Goal: Task Accomplishment & Management: Complete application form

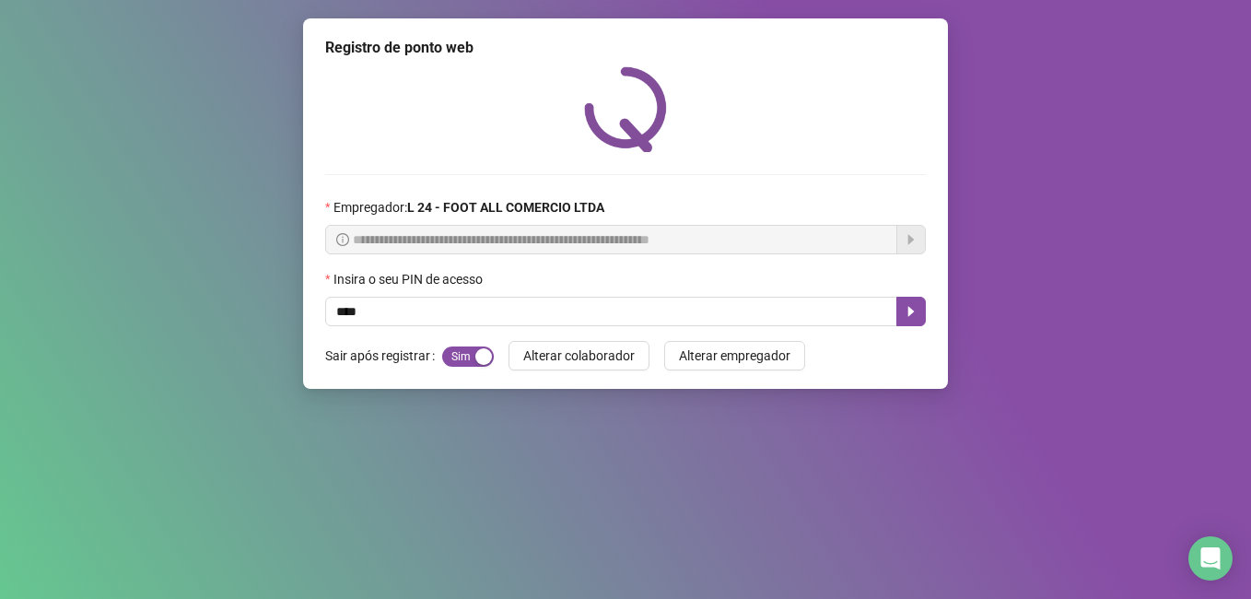
type input "*****"
click at [914, 311] on icon "caret-right" at bounding box center [911, 312] width 6 height 10
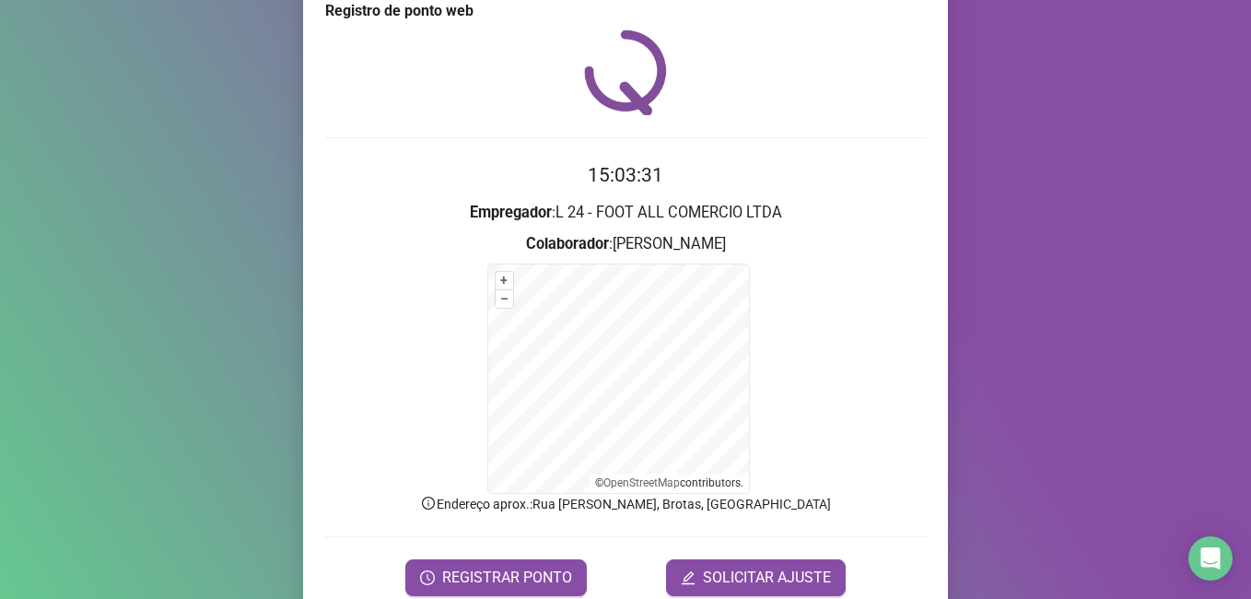
scroll to position [74, 0]
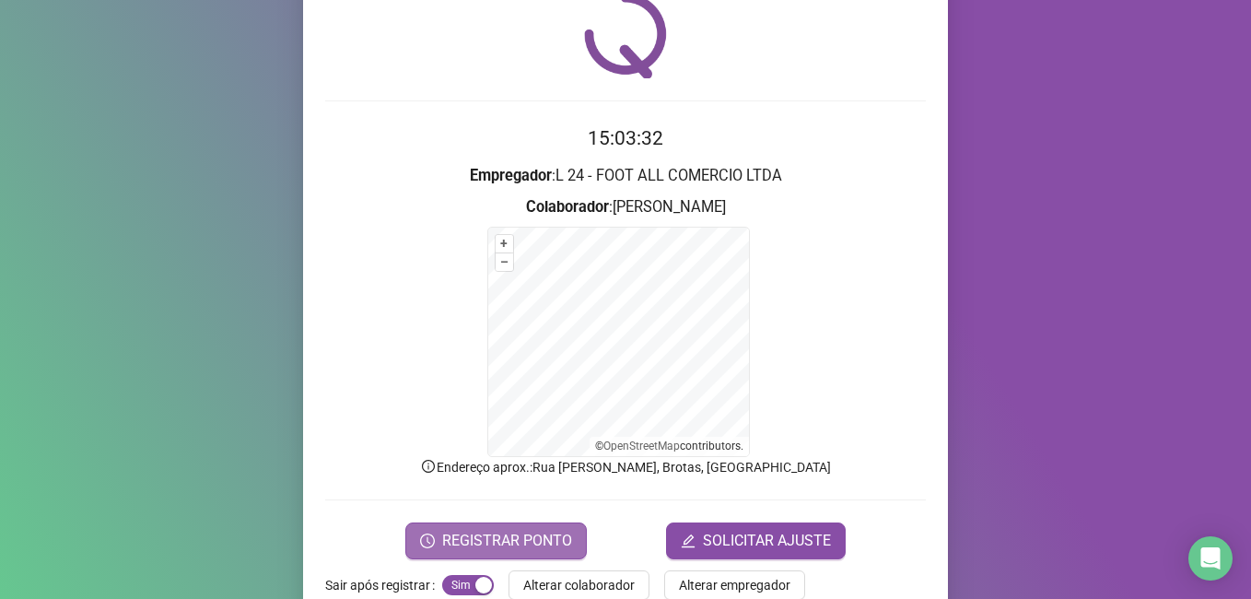
click at [504, 543] on span "REGISTRAR PONTO" at bounding box center [507, 541] width 130 height 22
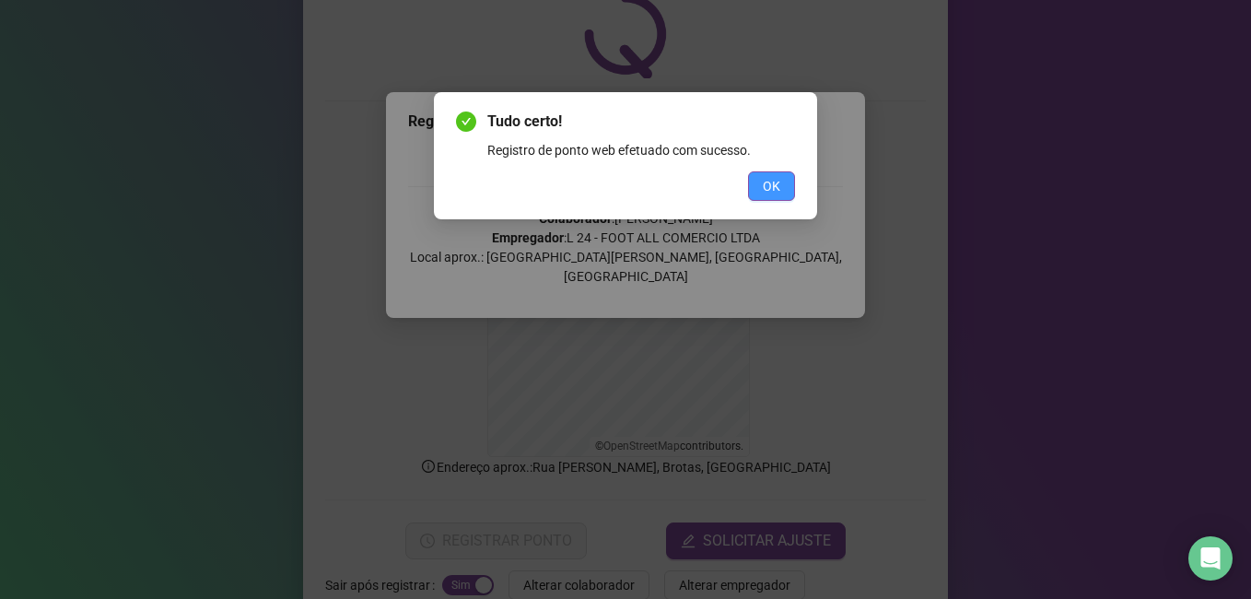
click at [769, 187] on span "OK" at bounding box center [772, 186] width 18 height 20
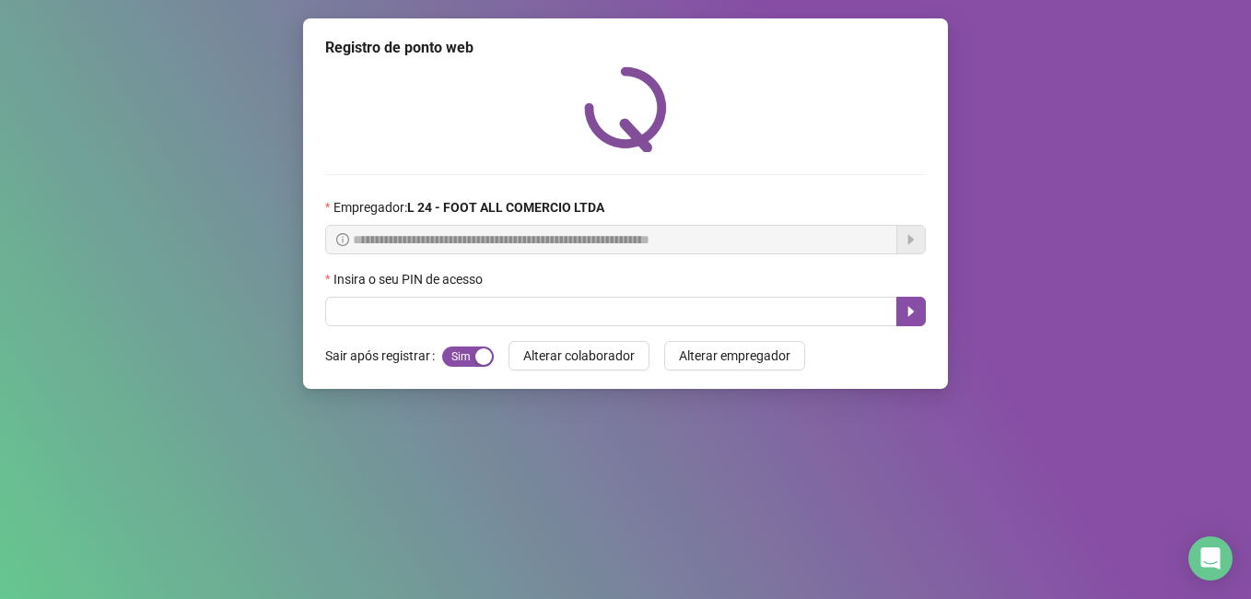
scroll to position [0, 0]
click at [472, 359] on span "Sim Não" at bounding box center [468, 356] width 52 height 20
click at [464, 314] on input "text" at bounding box center [611, 311] width 572 height 29
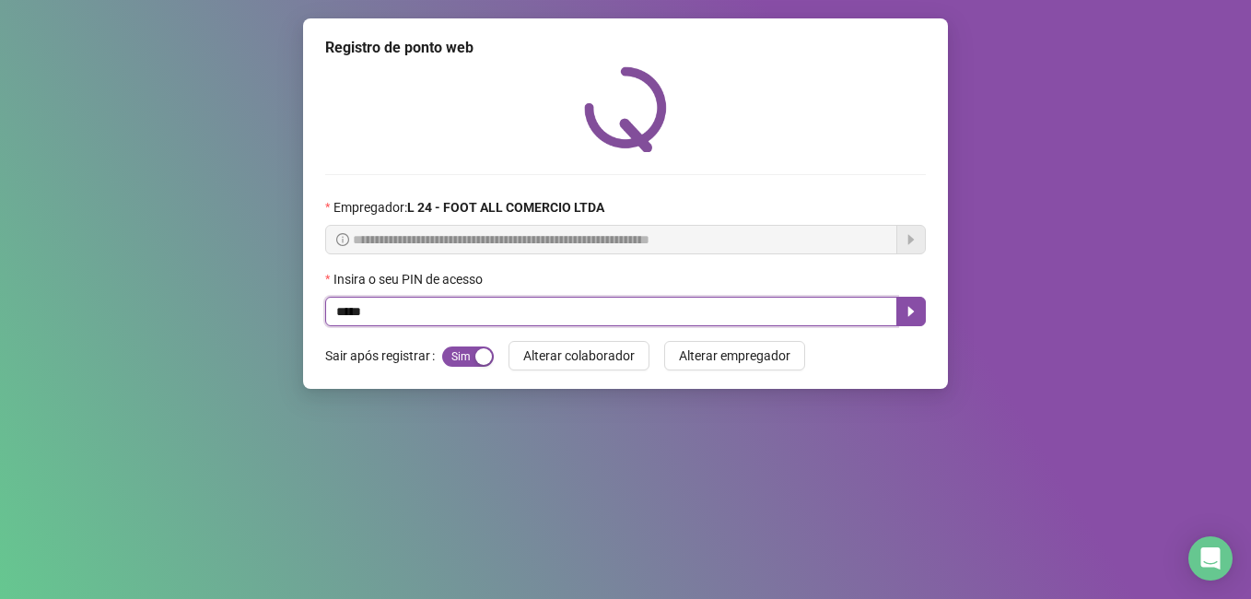
type input "*****"
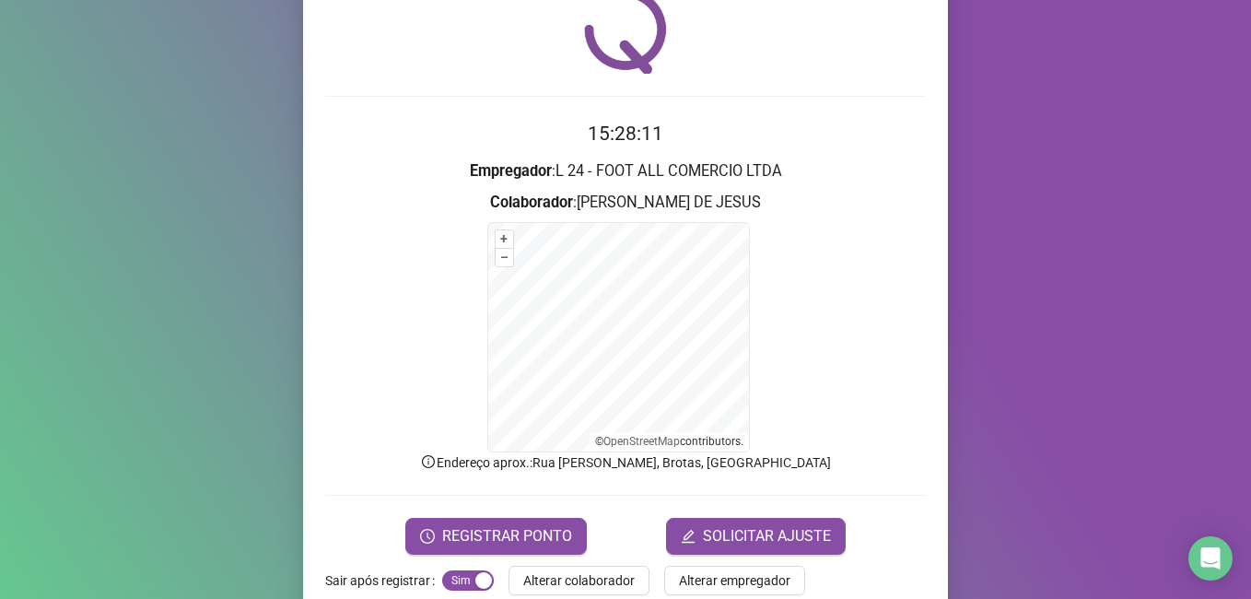
scroll to position [115, 0]
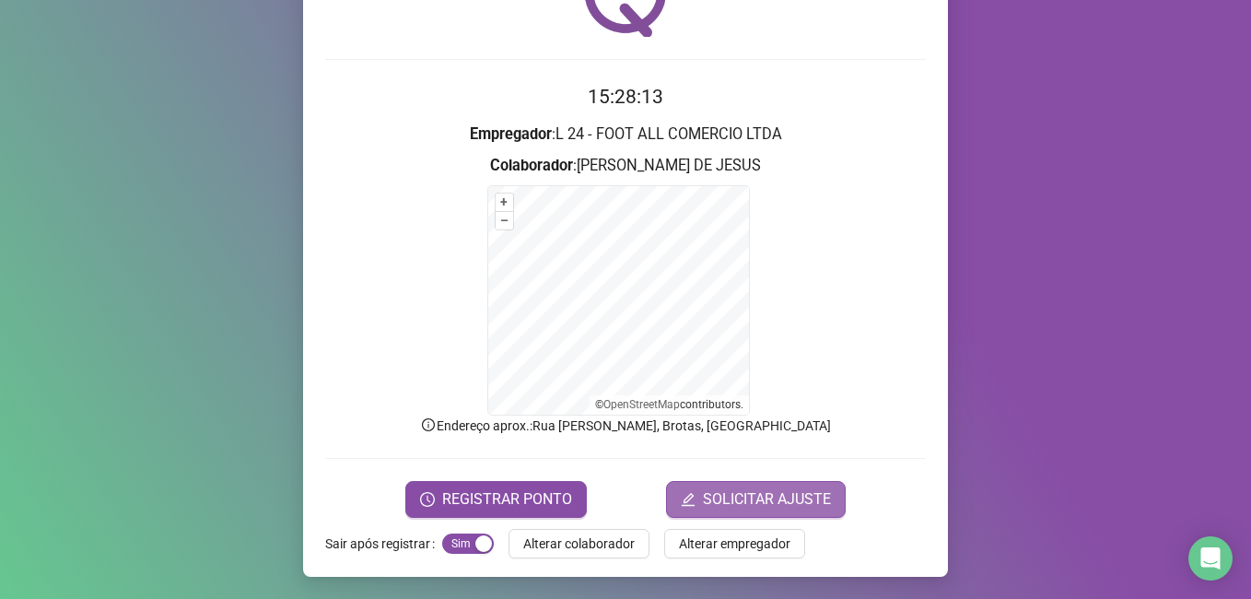
click at [741, 501] on span "SOLICITAR AJUSTE" at bounding box center [767, 499] width 128 height 22
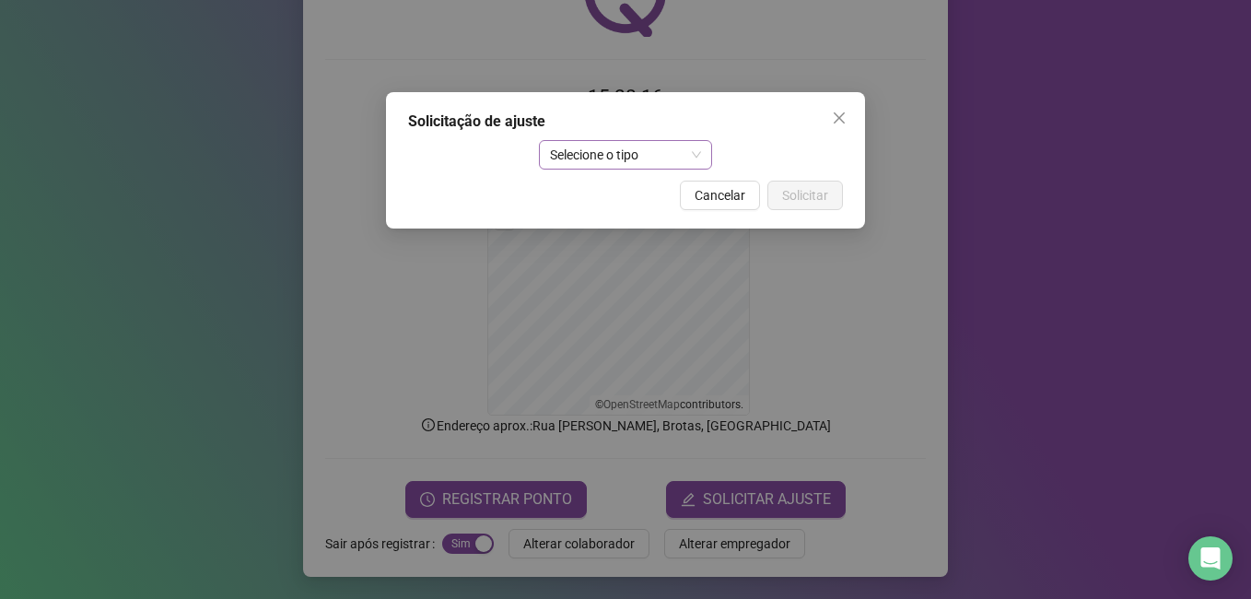
click at [647, 158] on span "Selecione o tipo" at bounding box center [626, 155] width 152 height 28
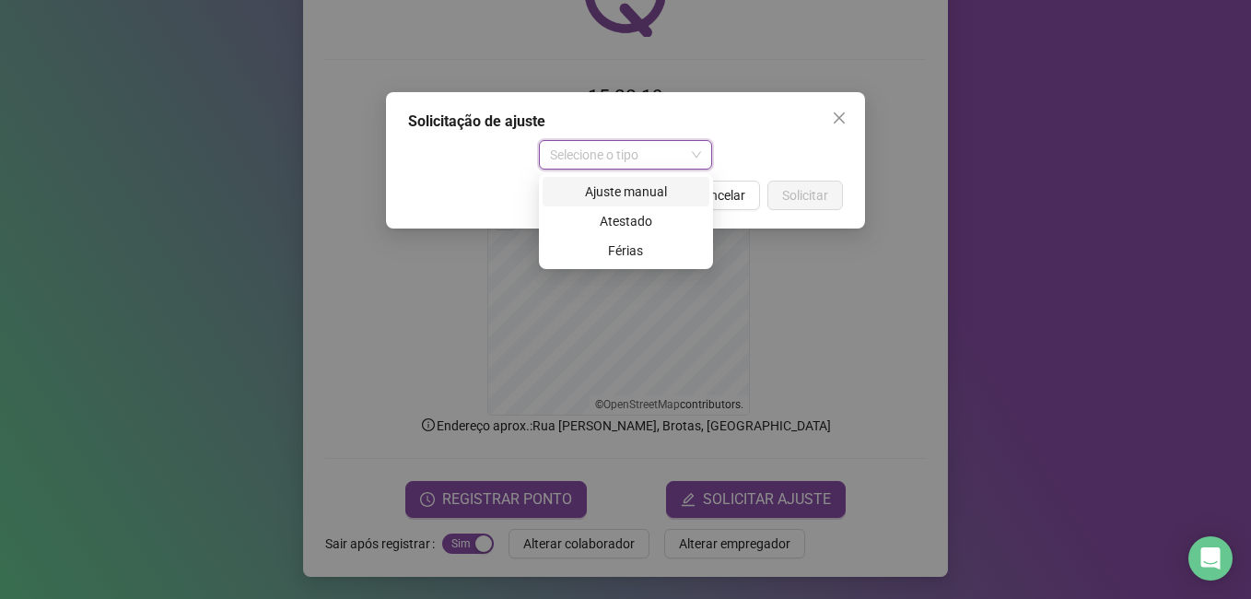
click at [660, 196] on div "Ajuste manual" at bounding box center [626, 191] width 145 height 20
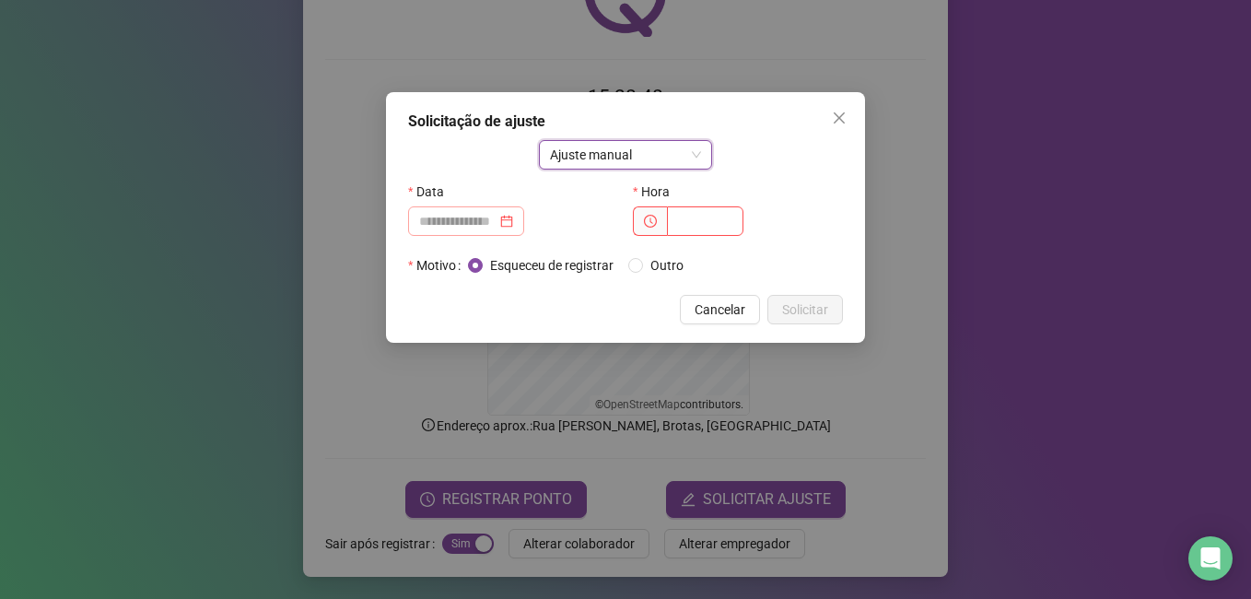
click at [513, 221] on div at bounding box center [466, 221] width 94 height 20
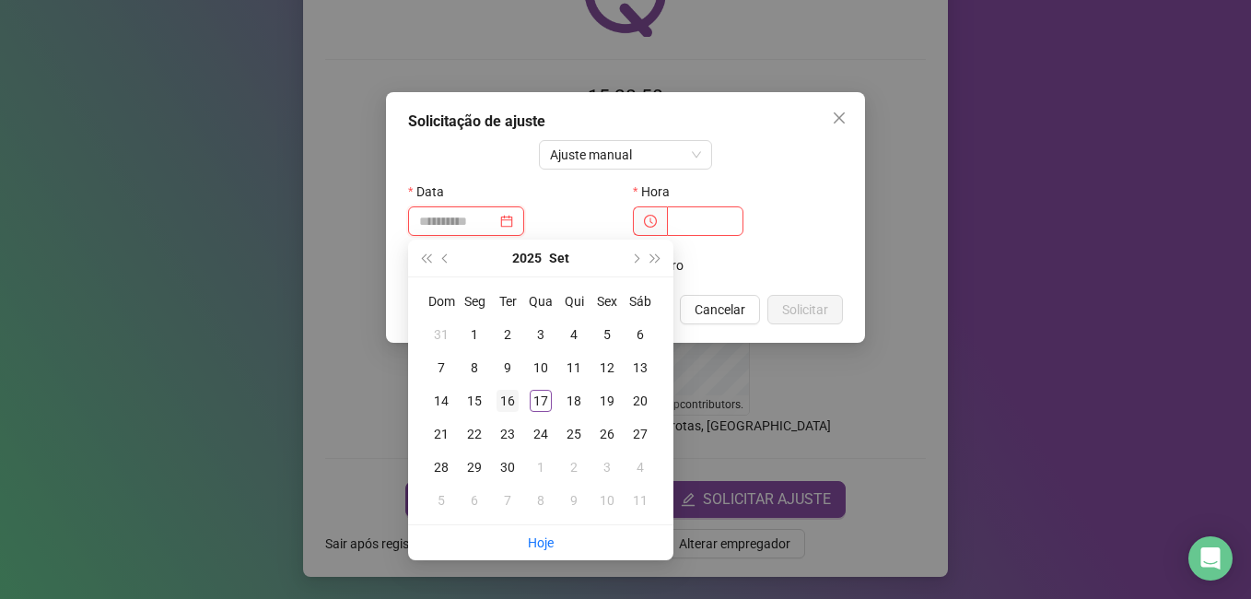
type input "**********"
click at [510, 401] on div "16" at bounding box center [508, 401] width 22 height 22
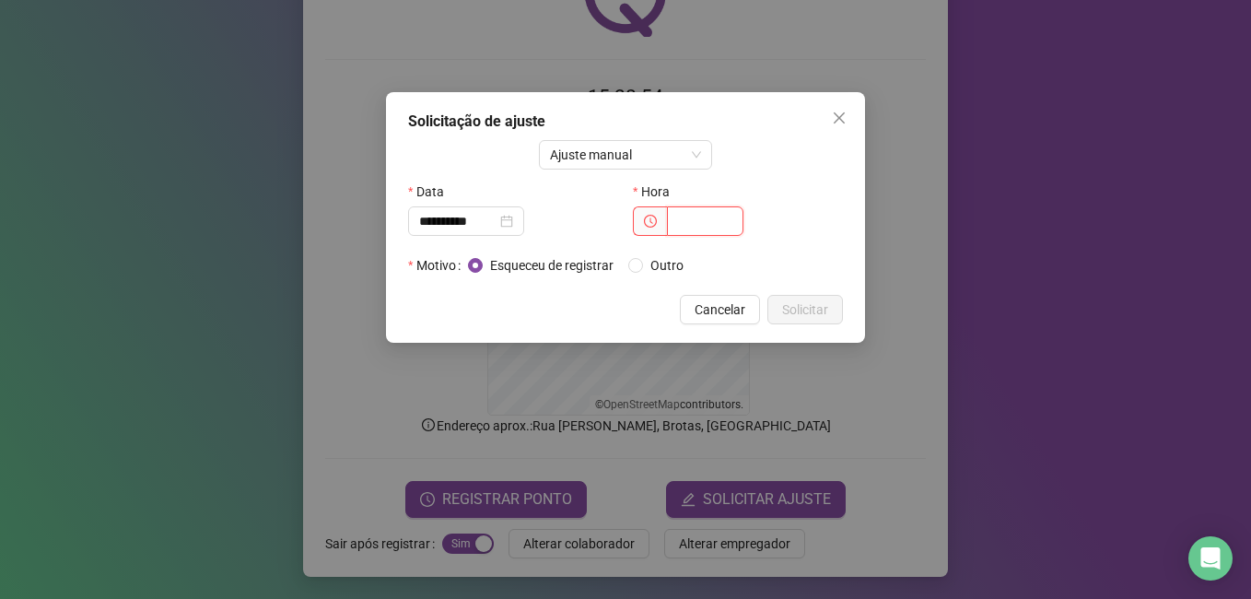
click at [667, 224] on input "text" at bounding box center [705, 220] width 76 height 29
type input "*****"
click at [804, 313] on span "Solicitar" at bounding box center [805, 309] width 46 height 20
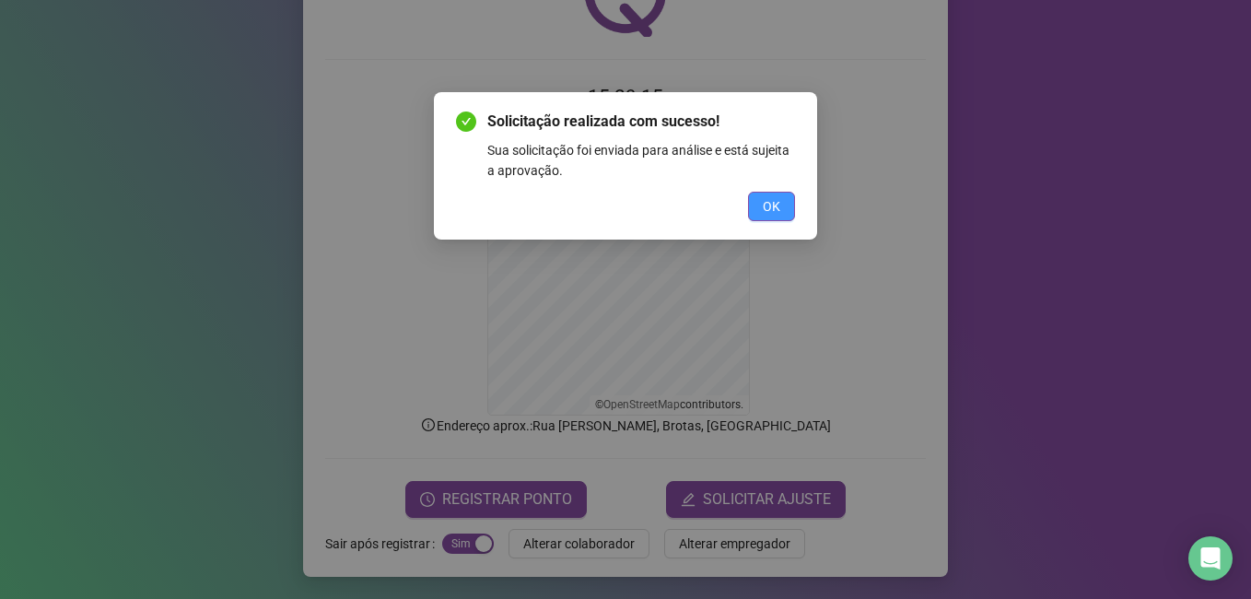
click at [773, 193] on button "OK" at bounding box center [771, 206] width 47 height 29
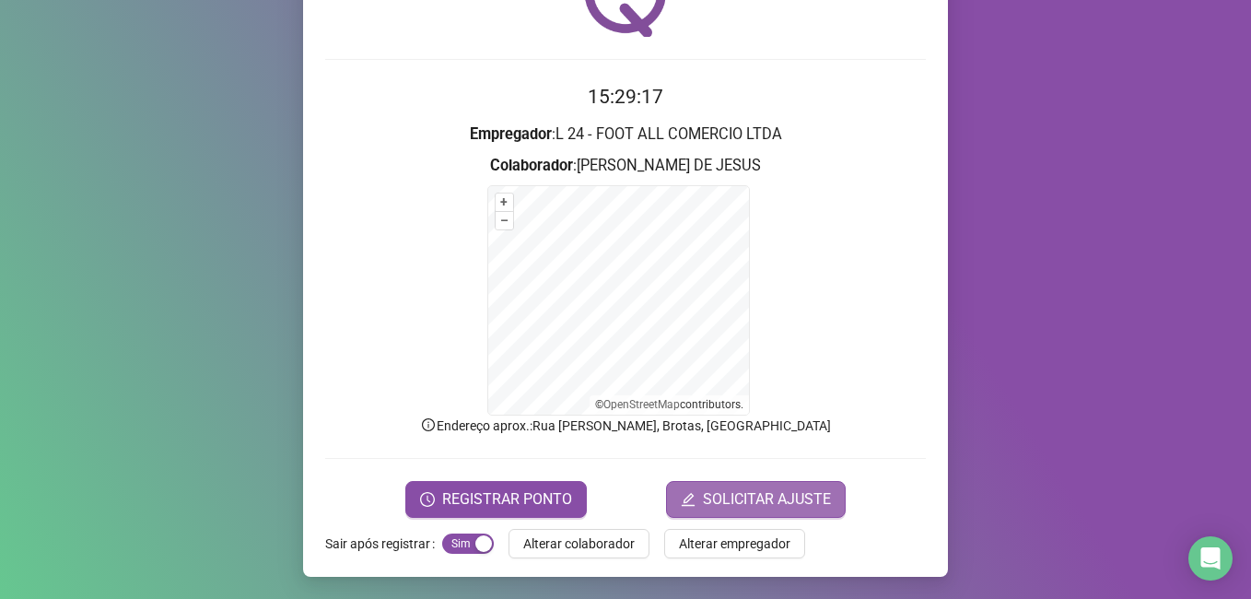
click at [763, 495] on span "SOLICITAR AJUSTE" at bounding box center [767, 499] width 128 height 22
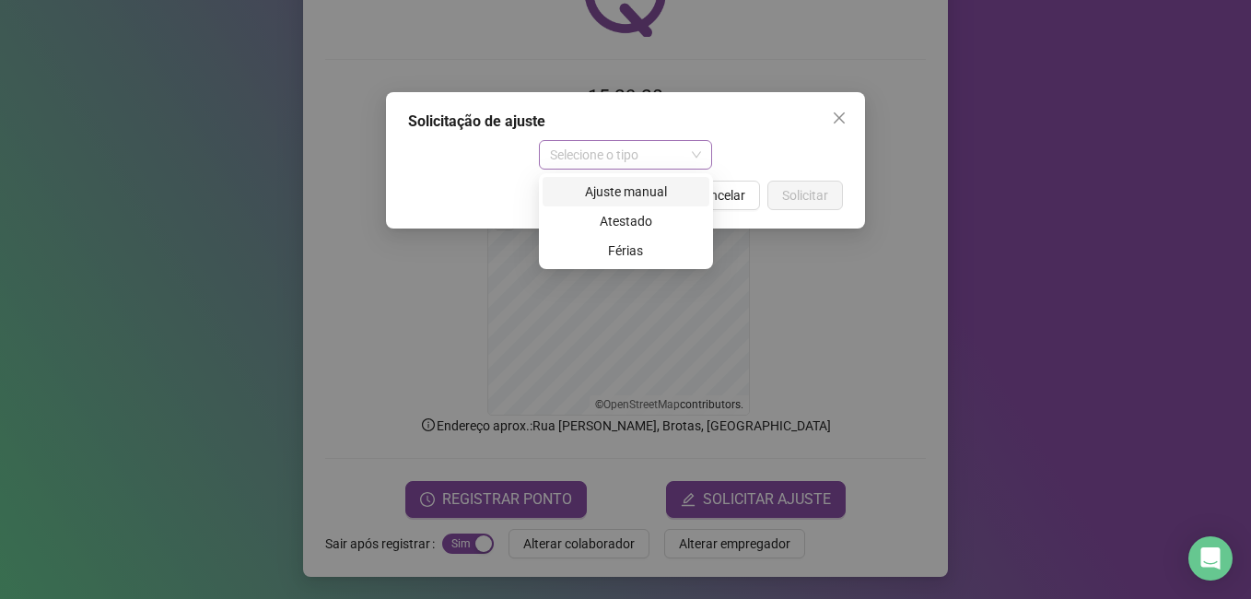
click at [578, 162] on span "Selecione o tipo" at bounding box center [626, 155] width 152 height 28
click at [619, 194] on div "Ajuste manual" at bounding box center [626, 191] width 145 height 20
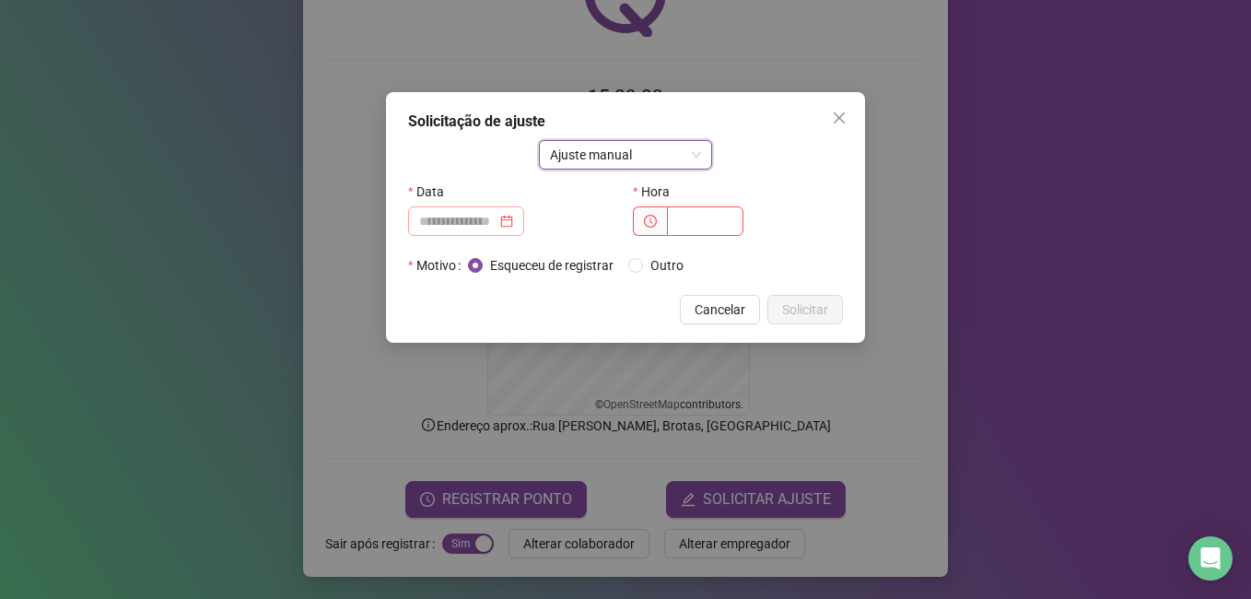
click at [513, 215] on div at bounding box center [466, 221] width 94 height 20
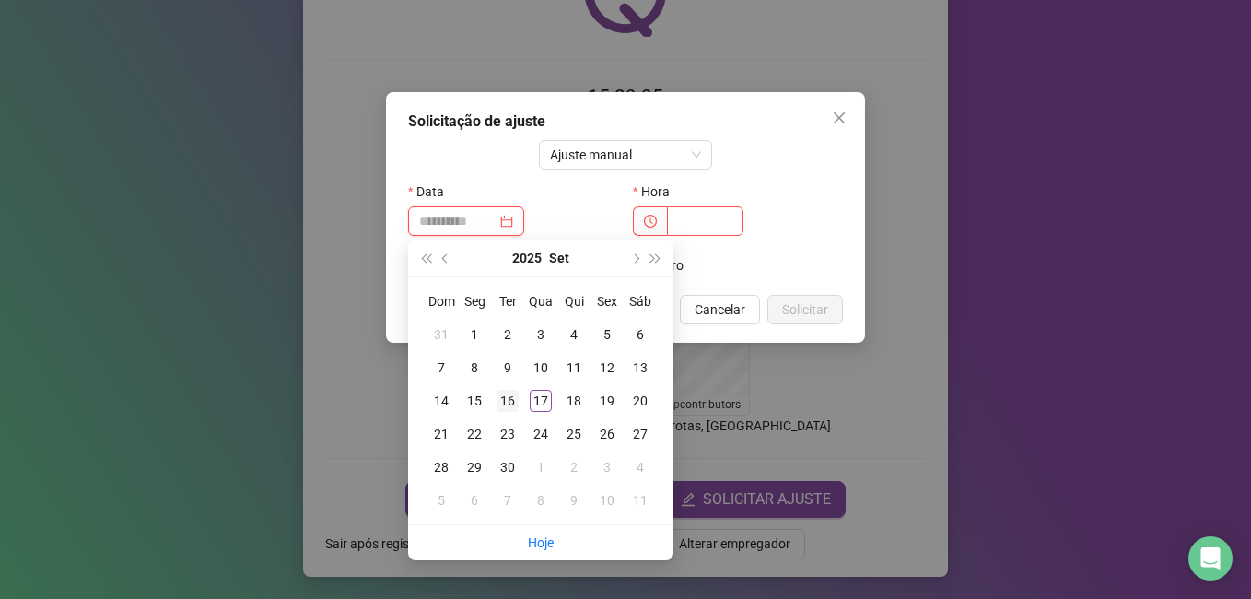
type input "**********"
click at [509, 403] on div "16" at bounding box center [508, 401] width 22 height 22
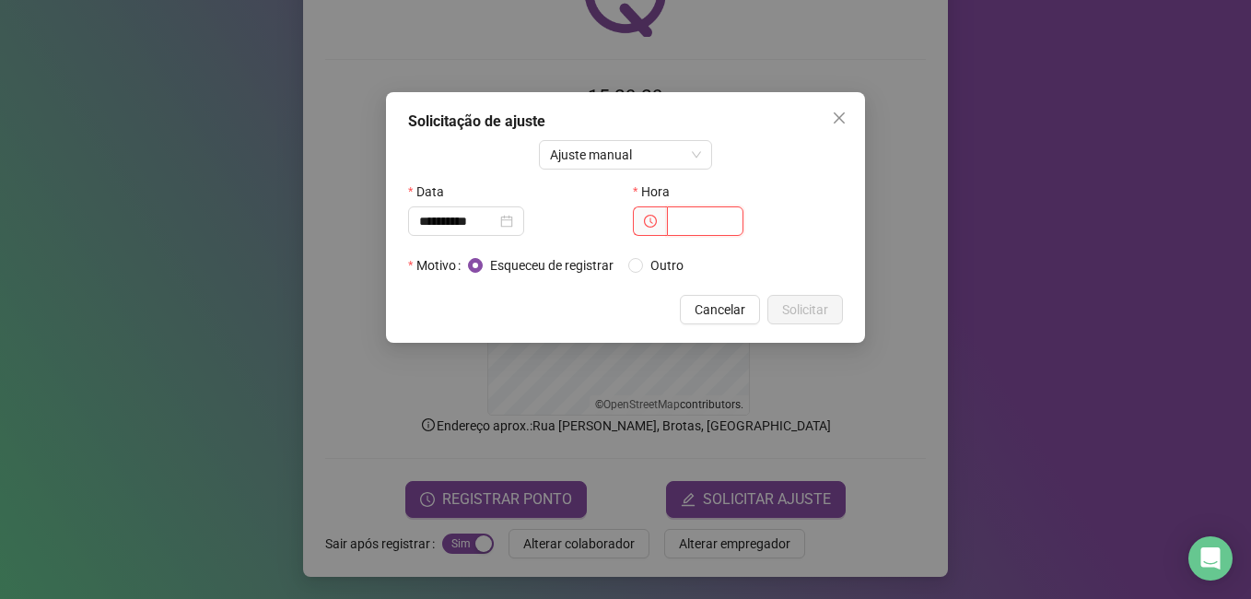
click at [687, 220] on input "text" at bounding box center [705, 220] width 76 height 29
type input "*****"
click at [783, 310] on button "Solicitar" at bounding box center [805, 309] width 76 height 29
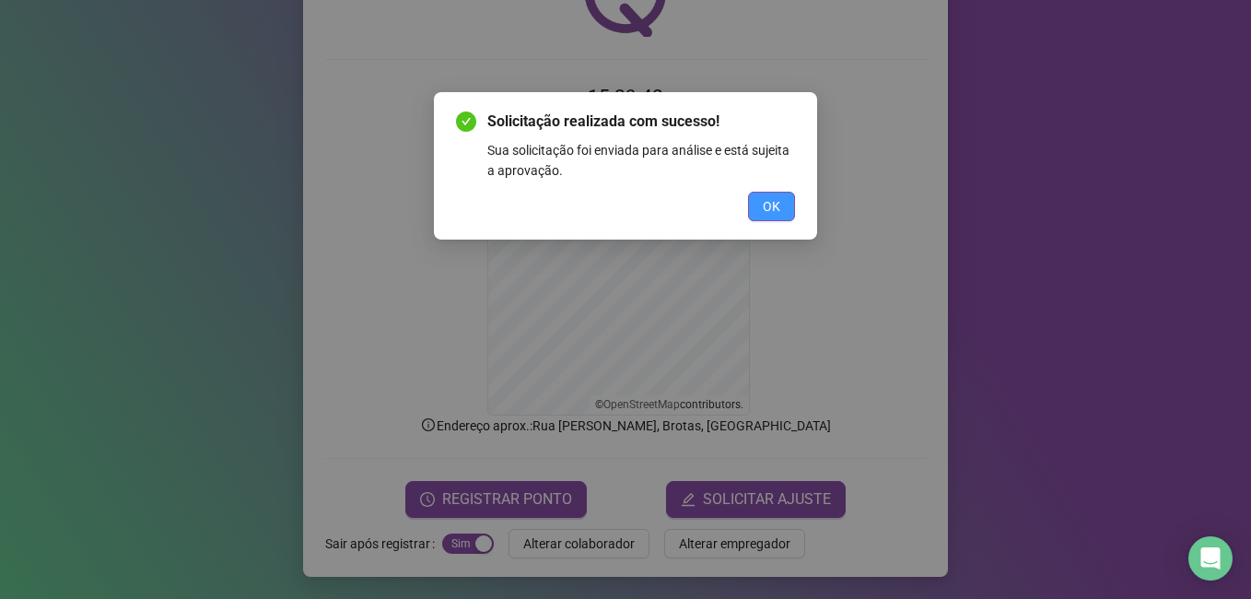
click at [763, 201] on span "OK" at bounding box center [772, 206] width 18 height 20
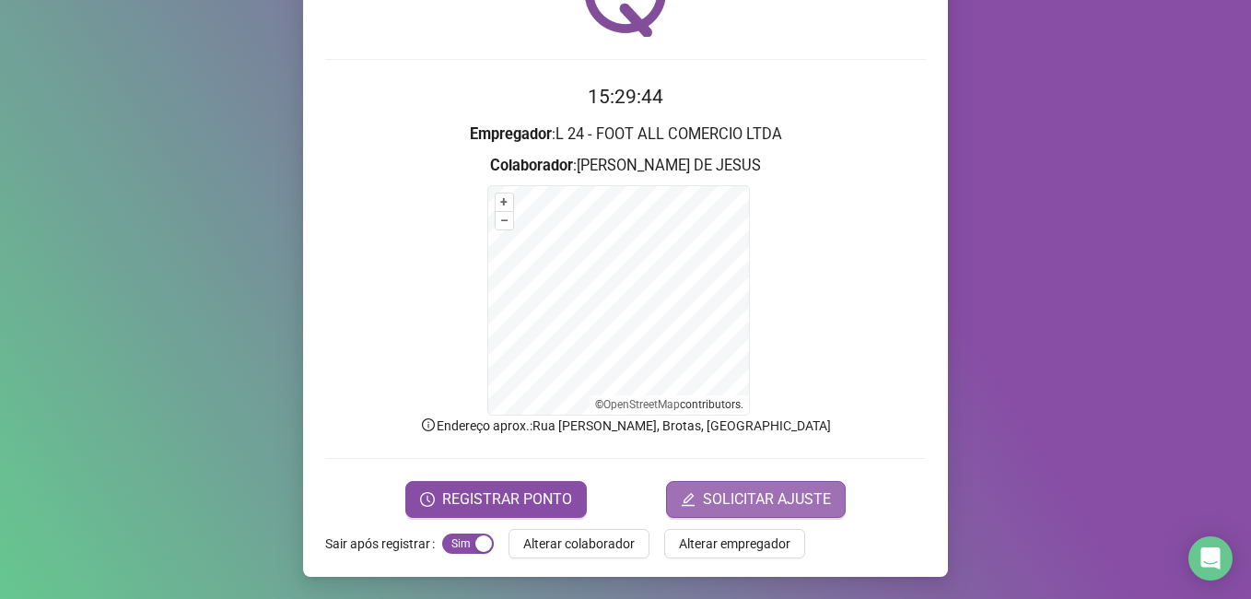
click at [723, 498] on span "SOLICITAR AJUSTE" at bounding box center [767, 499] width 128 height 22
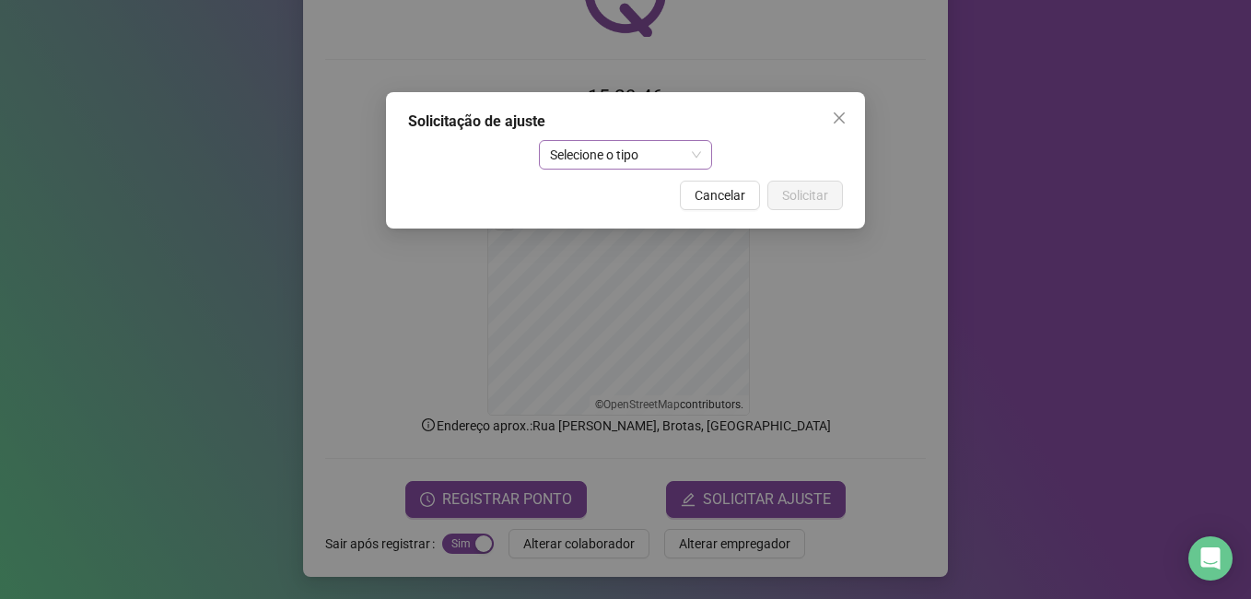
click at [644, 156] on span "Selecione o tipo" at bounding box center [626, 155] width 152 height 28
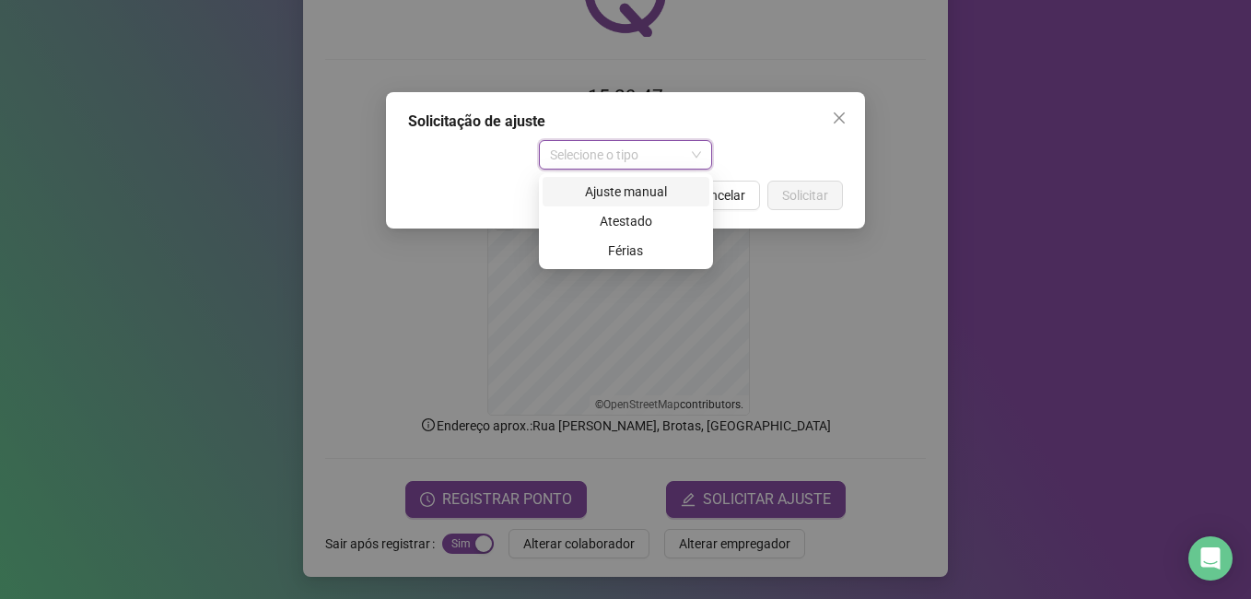
click at [661, 195] on div "Ajuste manual" at bounding box center [626, 191] width 145 height 20
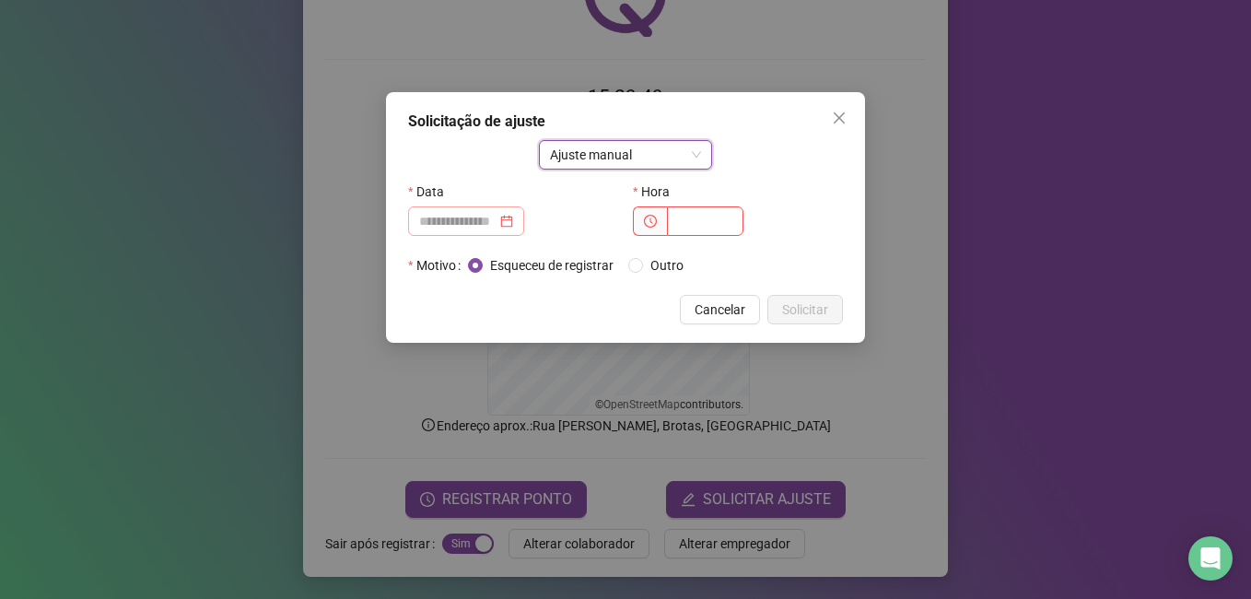
click at [513, 224] on div at bounding box center [466, 221] width 94 height 20
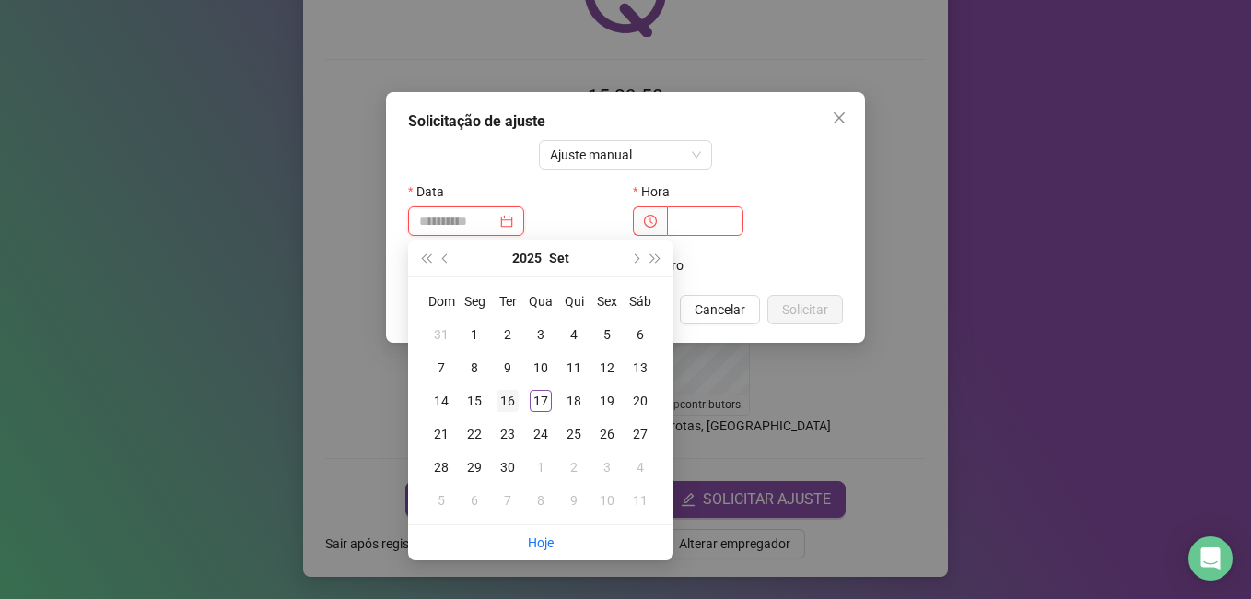
type input "**********"
click at [508, 400] on div "16" at bounding box center [508, 401] width 22 height 22
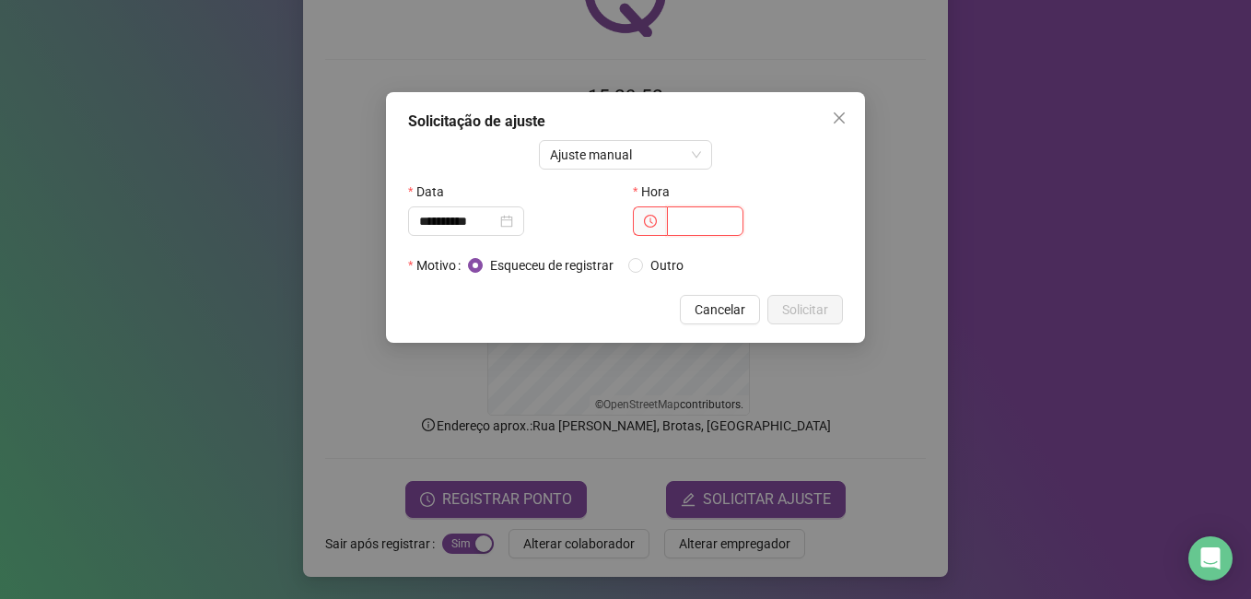
click at [690, 223] on input "text" at bounding box center [705, 220] width 76 height 29
type input "*****"
click at [803, 303] on span "Solicitar" at bounding box center [805, 309] width 46 height 20
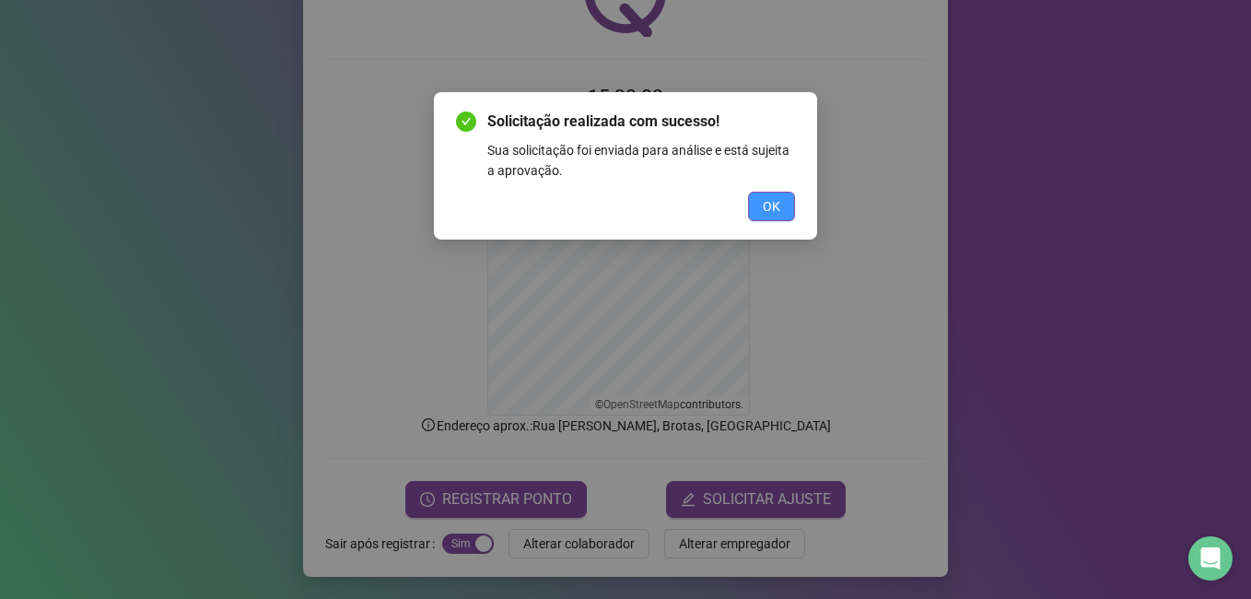
click at [760, 204] on button "OK" at bounding box center [771, 206] width 47 height 29
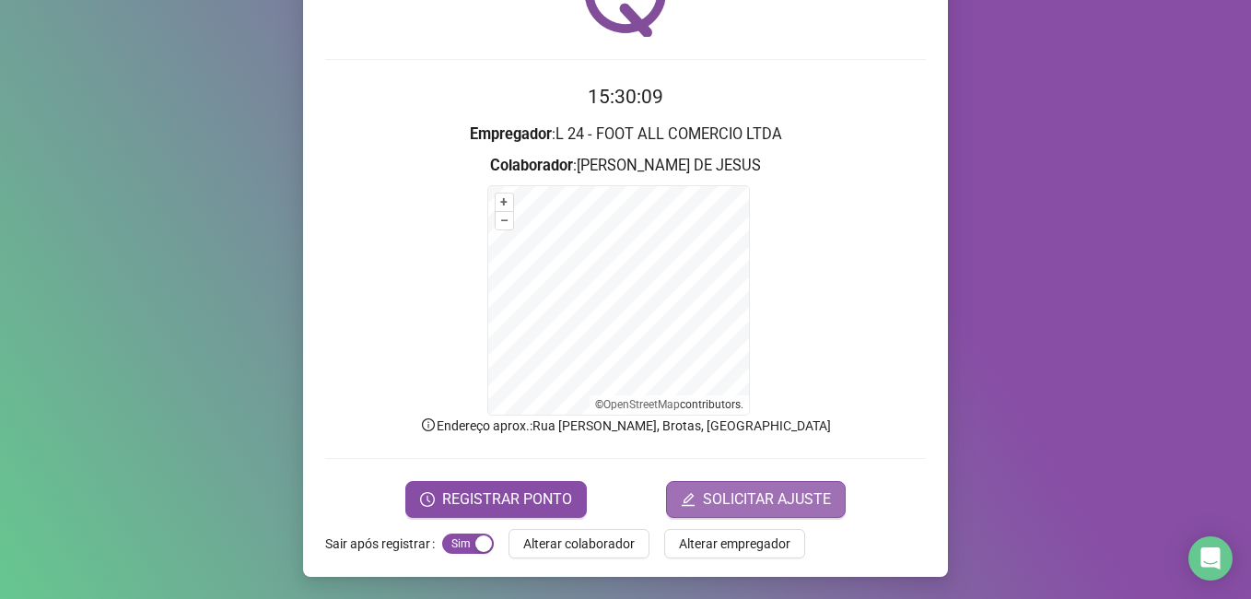
click at [759, 488] on span "SOLICITAR AJUSTE" at bounding box center [767, 499] width 128 height 22
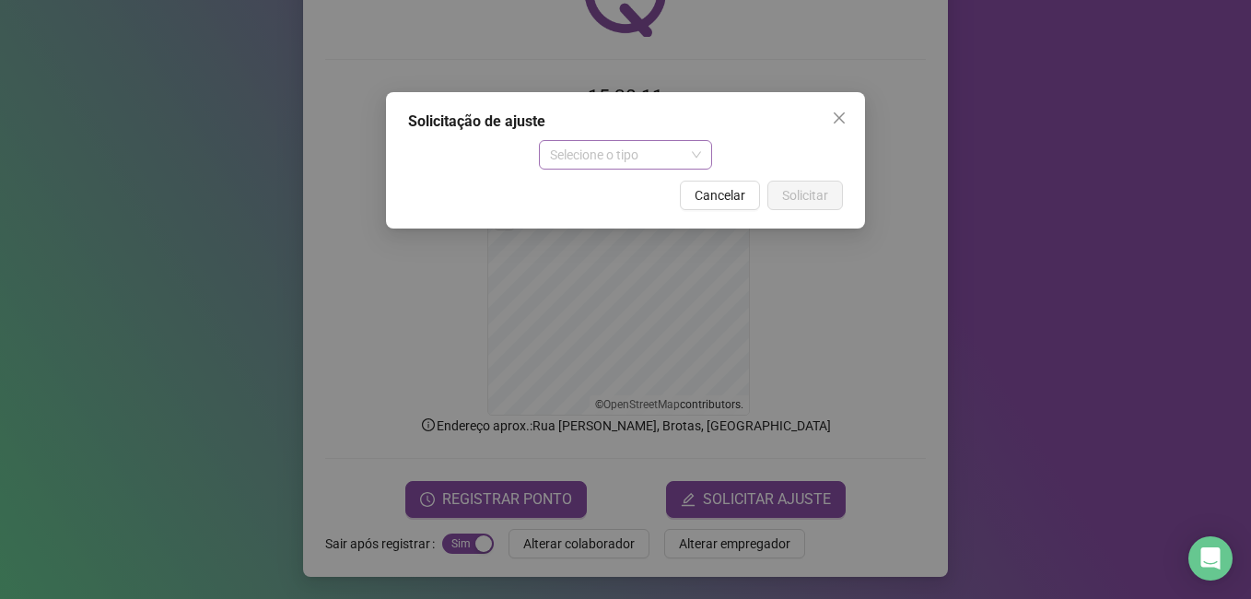
click at [638, 147] on span "Selecione o tipo" at bounding box center [626, 155] width 152 height 28
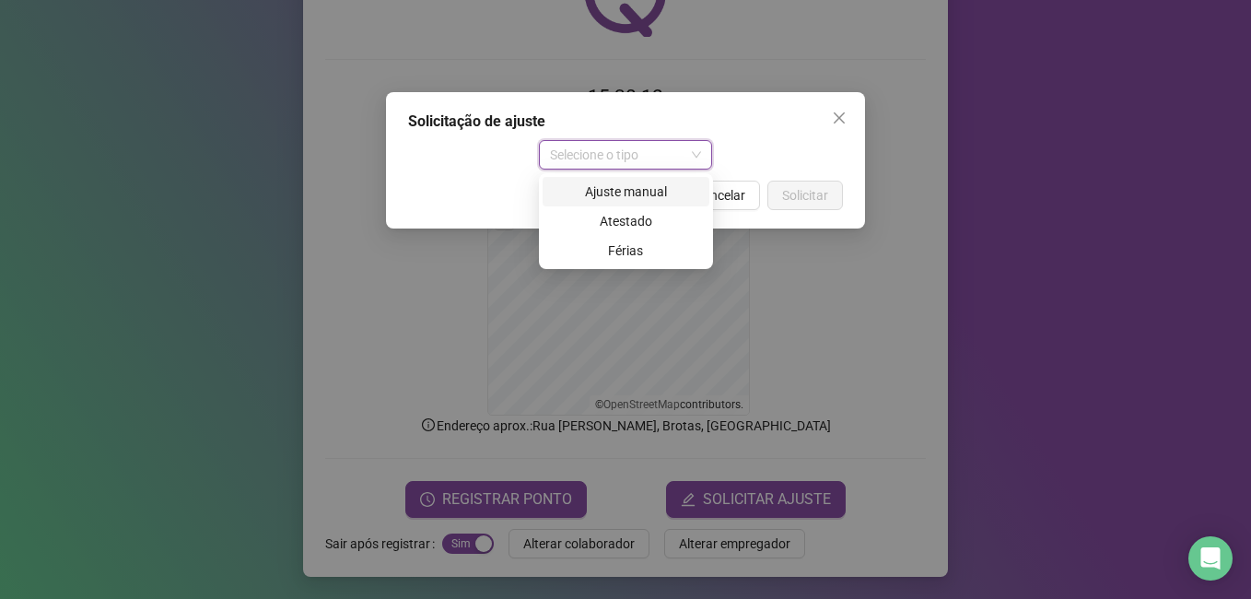
click at [648, 193] on div "Ajuste manual" at bounding box center [626, 191] width 145 height 20
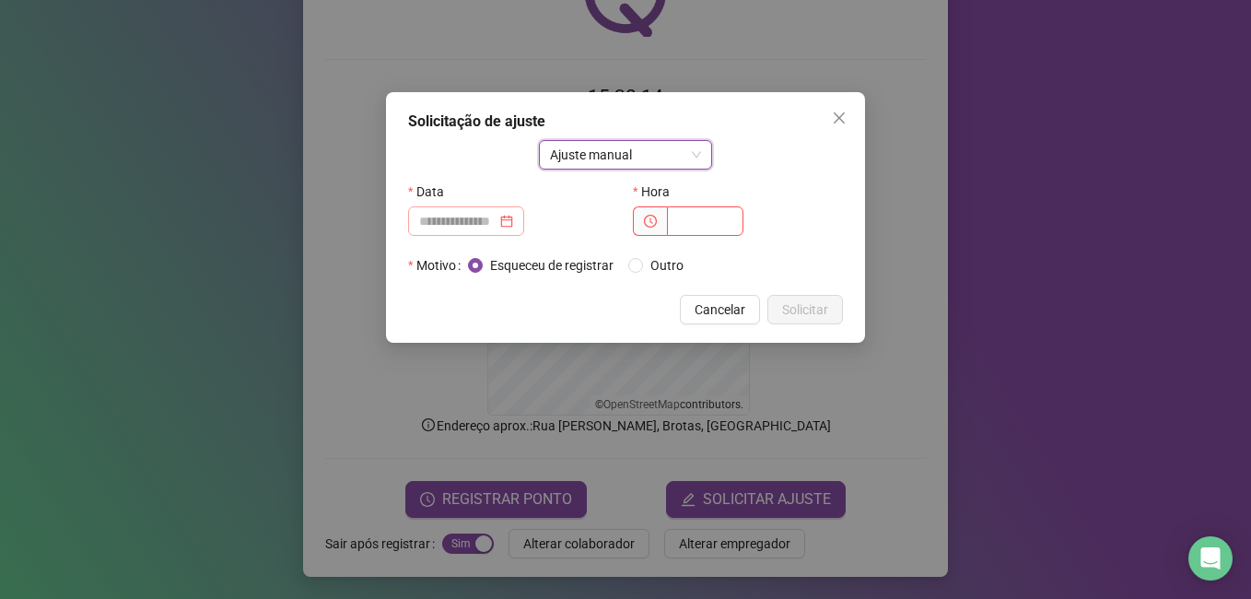
click at [513, 221] on div at bounding box center [466, 221] width 94 height 20
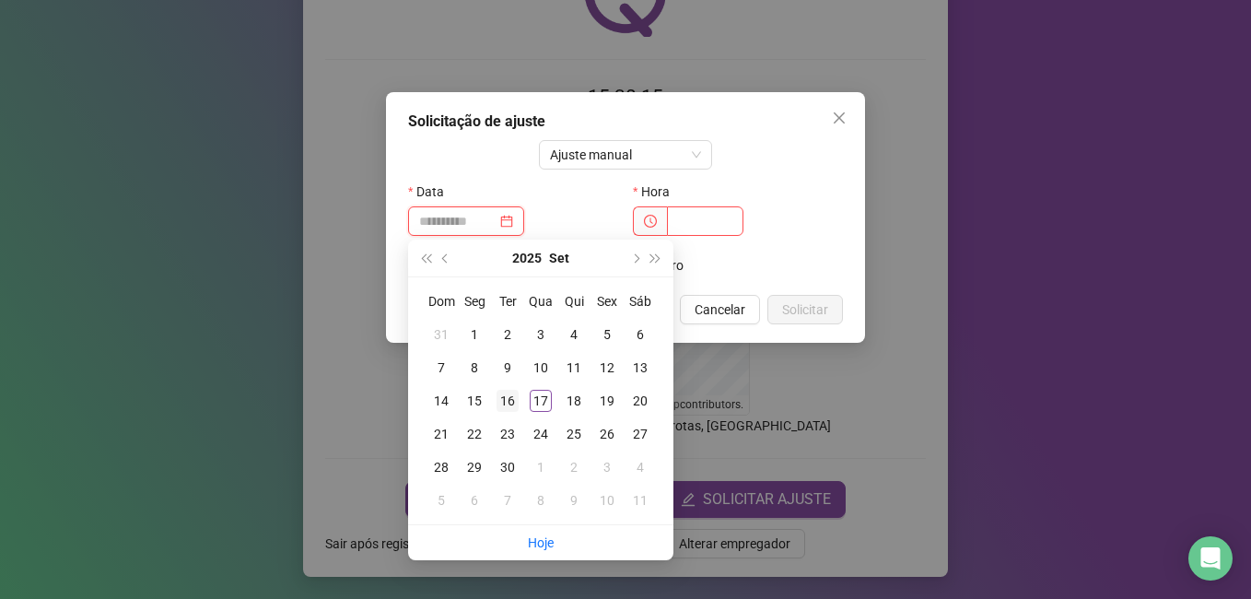
type input "**********"
click at [501, 401] on div "16" at bounding box center [508, 401] width 22 height 22
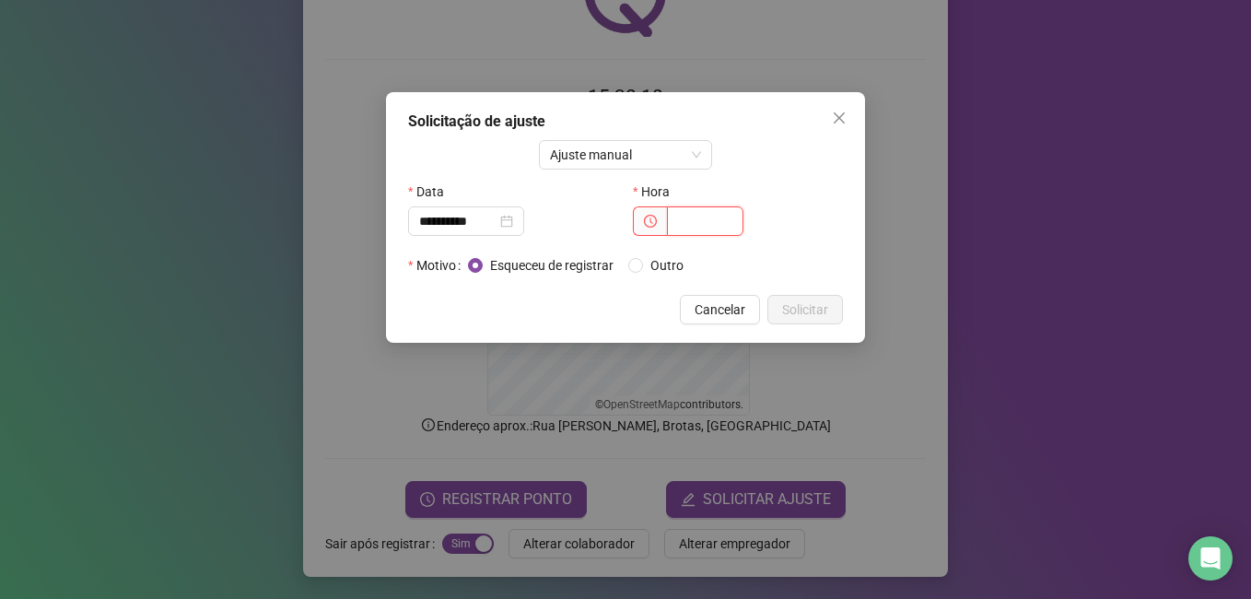
click at [689, 221] on input "text" at bounding box center [705, 220] width 76 height 29
type input "*****"
click at [798, 310] on span "Solicitar" at bounding box center [805, 309] width 46 height 20
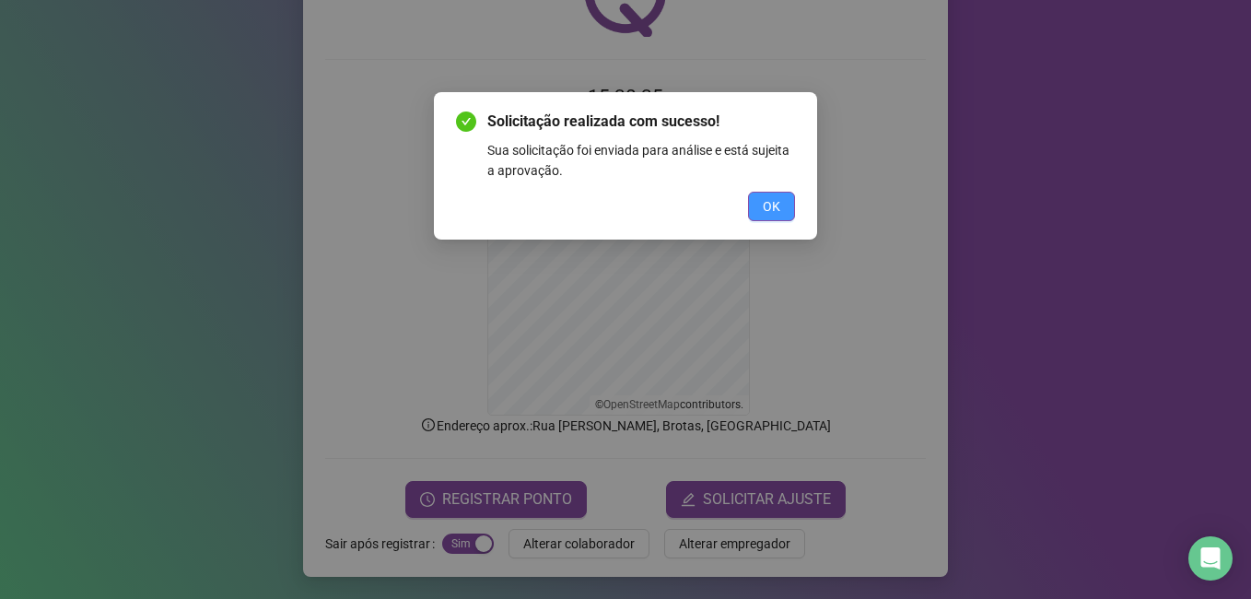
click at [758, 204] on button "OK" at bounding box center [771, 206] width 47 height 29
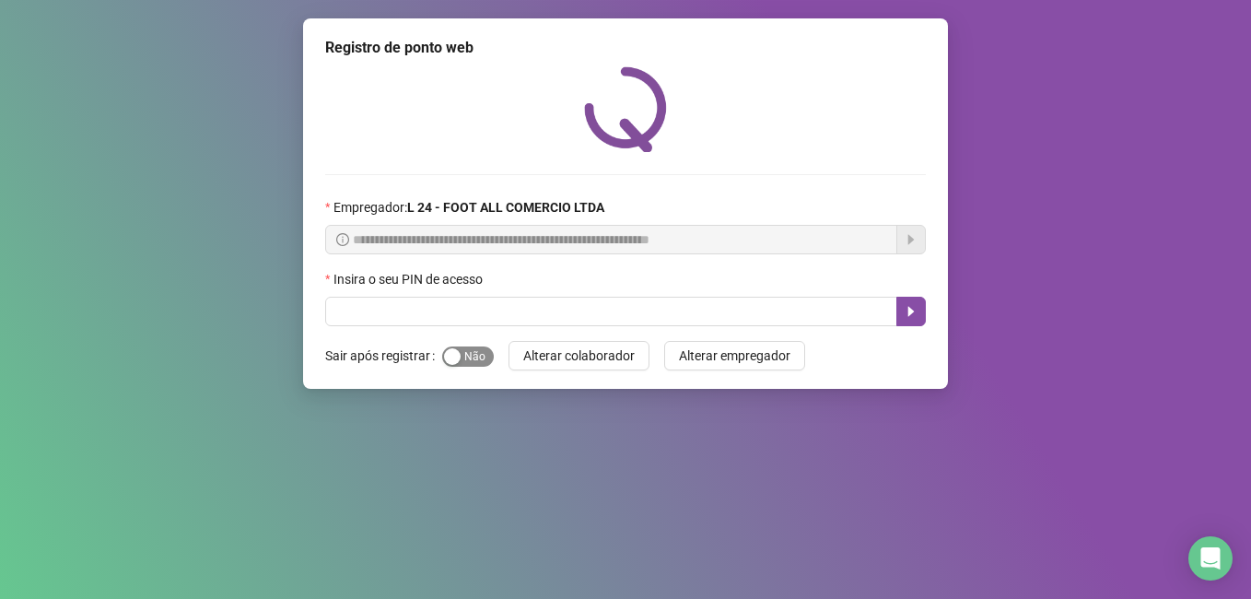
click at [472, 361] on span "Sim Não" at bounding box center [468, 356] width 52 height 20
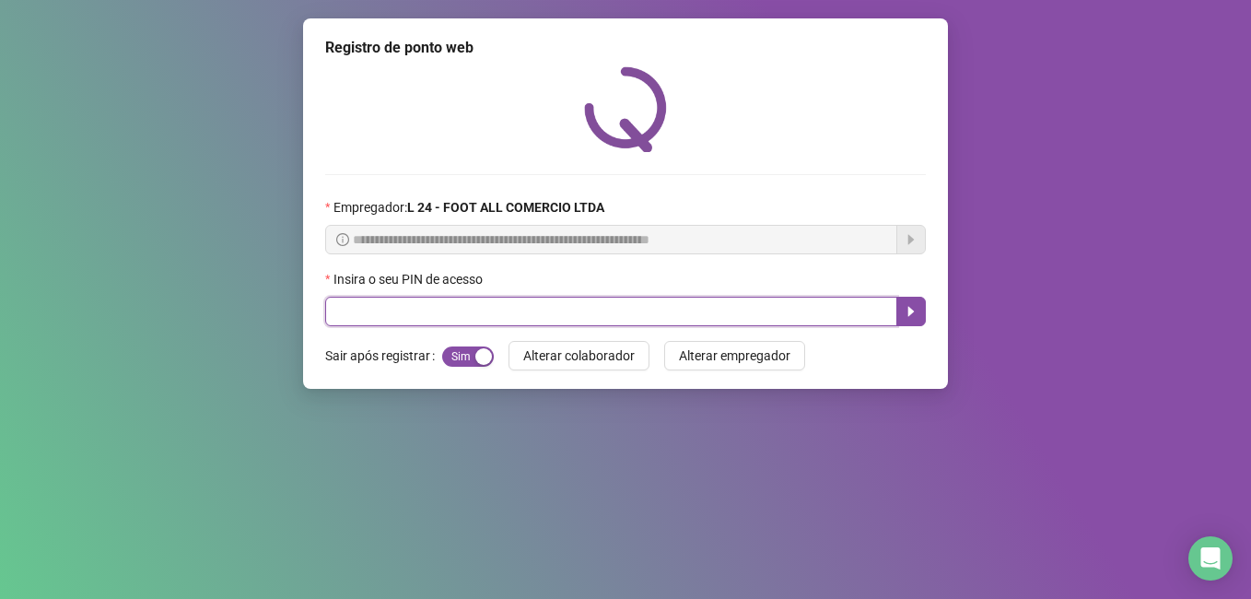
click at [484, 315] on input "text" at bounding box center [611, 311] width 572 height 29
type input "*****"
click at [909, 316] on icon "caret-right" at bounding box center [911, 312] width 6 height 10
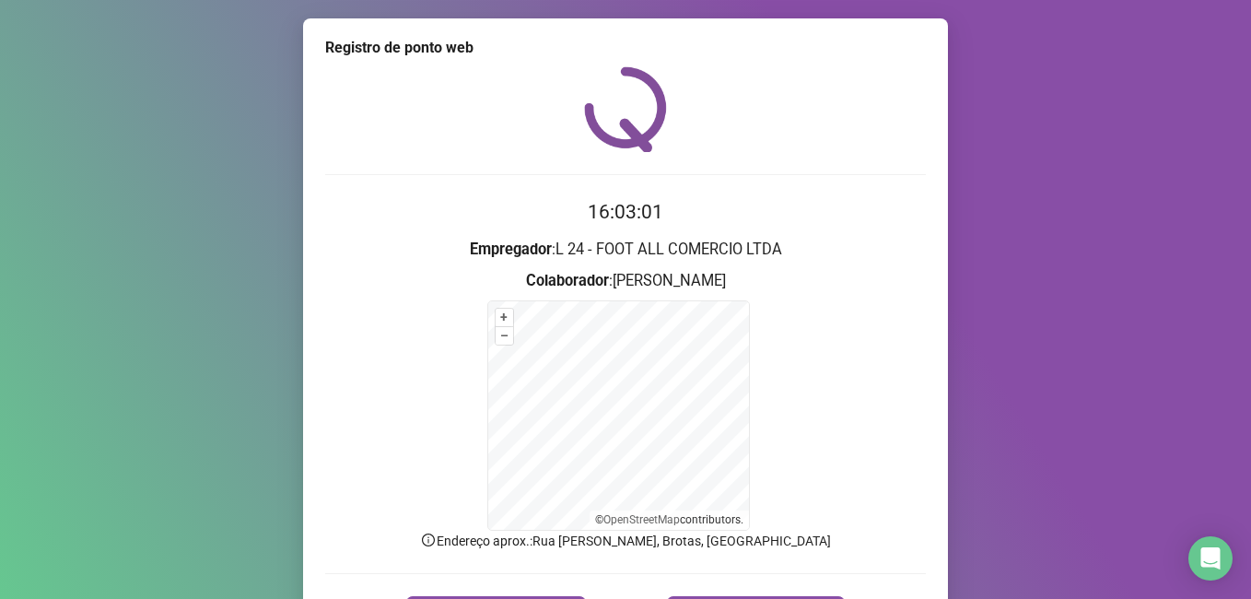
drag, startPoint x: 854, startPoint y: 447, endPoint x: 1145, endPoint y: 552, distance: 309.4
click at [855, 446] on form "+ – ⇧ › © OpenStreetMap contributors." at bounding box center [625, 415] width 601 height 230
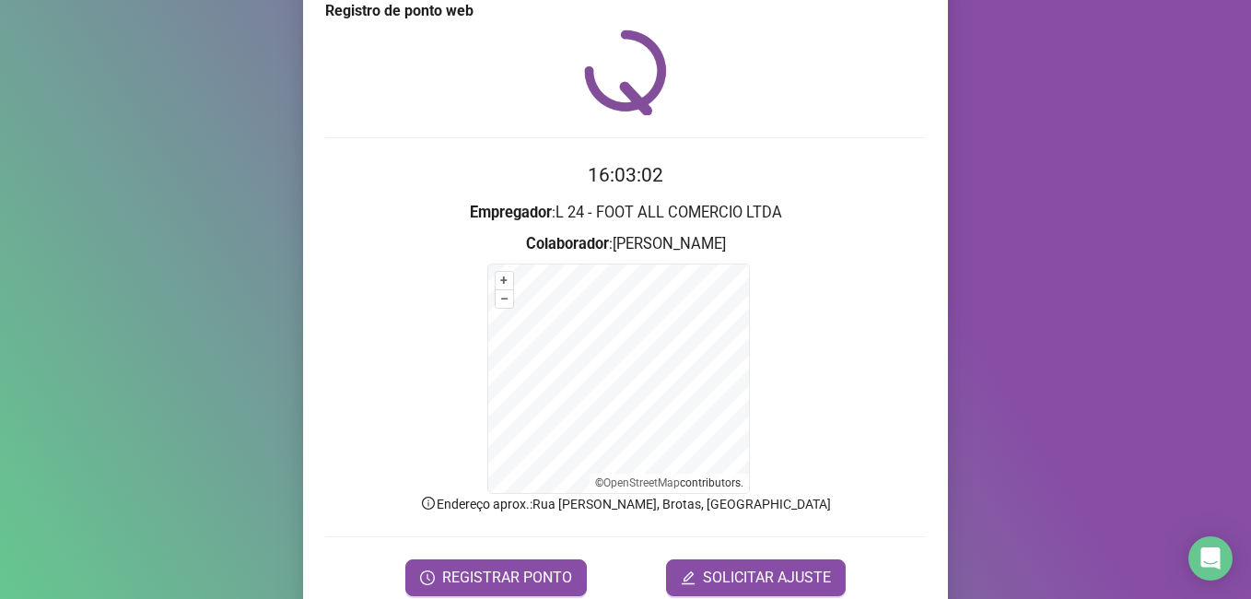
scroll to position [74, 0]
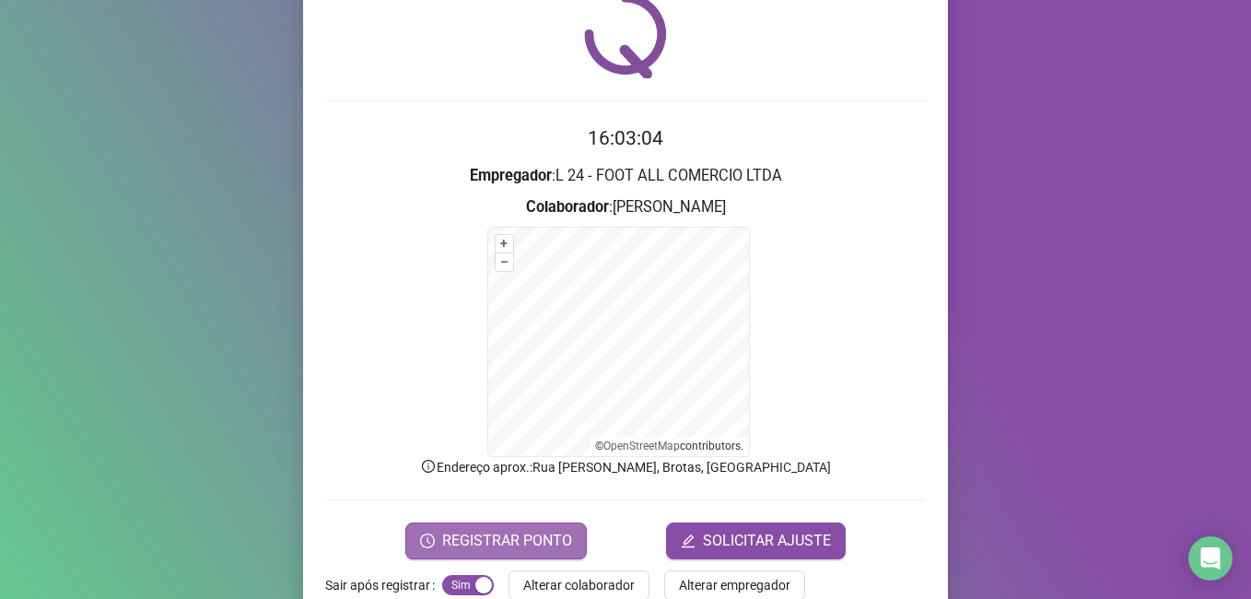
click at [516, 536] on span "REGISTRAR PONTO" at bounding box center [507, 541] width 130 height 22
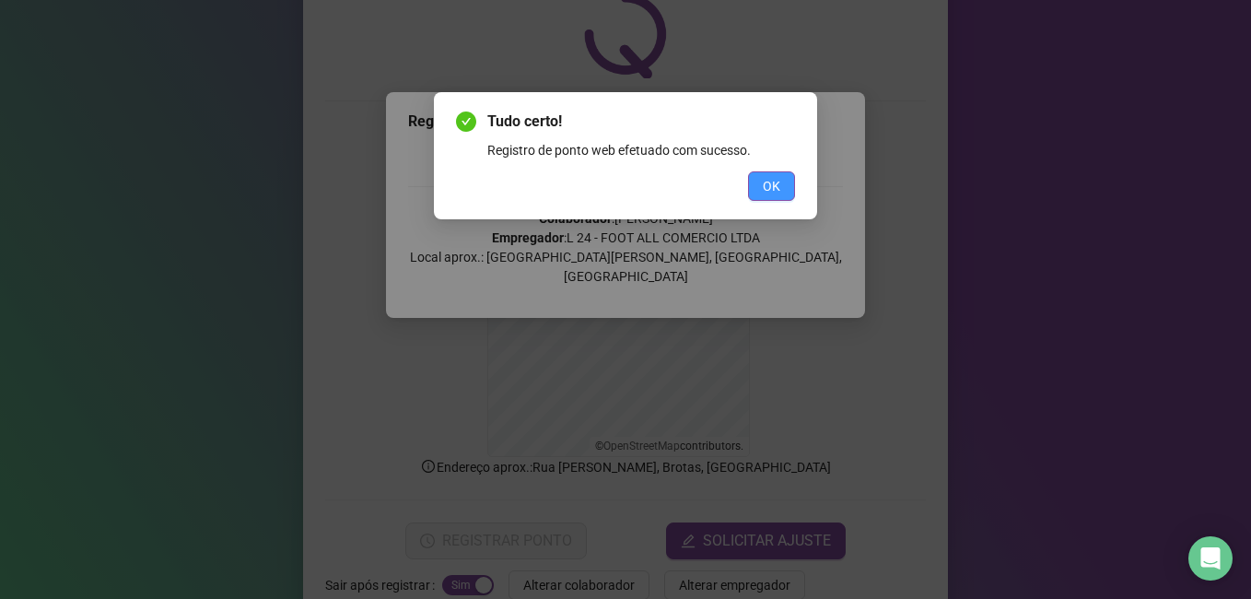
click at [780, 178] on button "OK" at bounding box center [771, 185] width 47 height 29
